Goal: Information Seeking & Learning: Learn about a topic

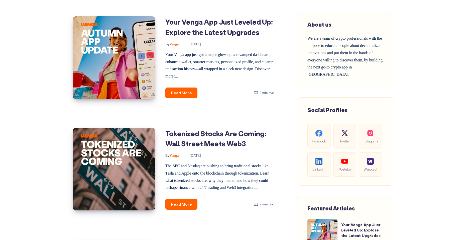
scroll to position [217, 0]
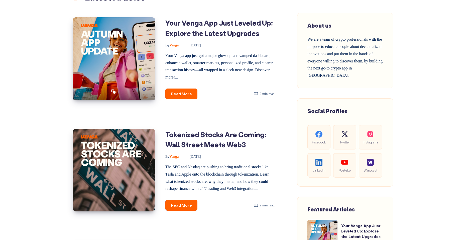
click at [152, 52] on img at bounding box center [114, 58] width 83 height 83
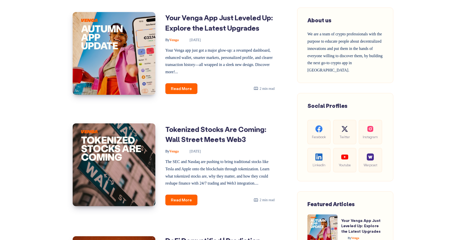
scroll to position [0, 0]
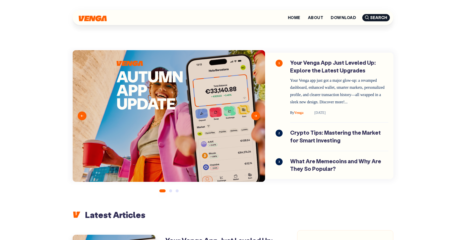
scroll to position [0, 0]
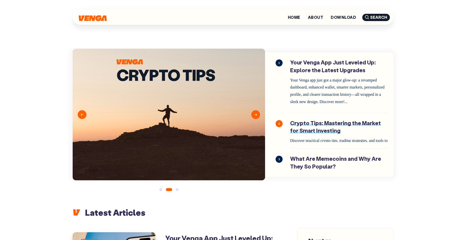
click at [314, 135] on link "Crypto Tips: Mastering the Market for Smart Investing" at bounding box center [339, 130] width 98 height 23
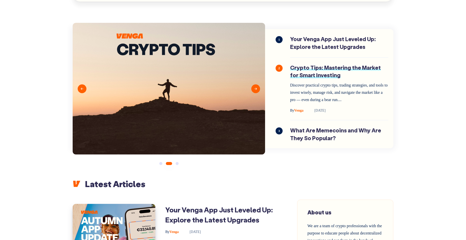
scroll to position [30, 0]
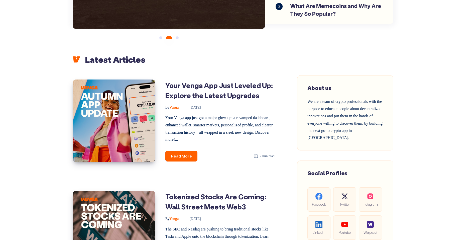
scroll to position [151, 0]
